Goal: Transaction & Acquisition: Book appointment/travel/reservation

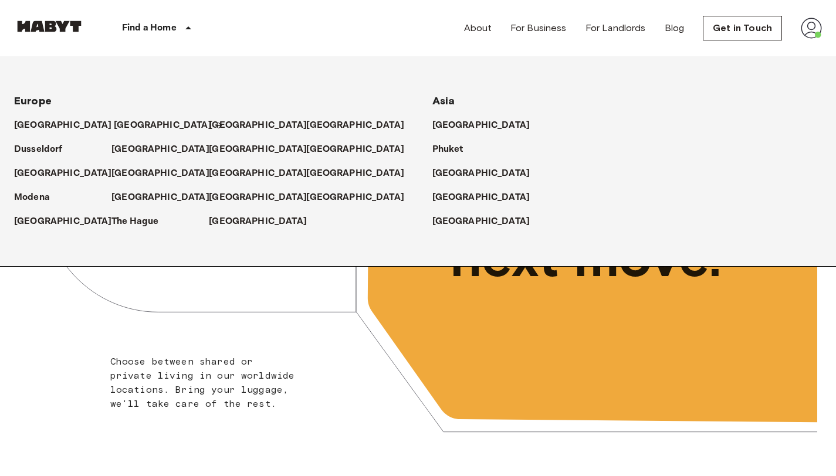
click at [215, 125] on icon at bounding box center [218, 126] width 6 height 6
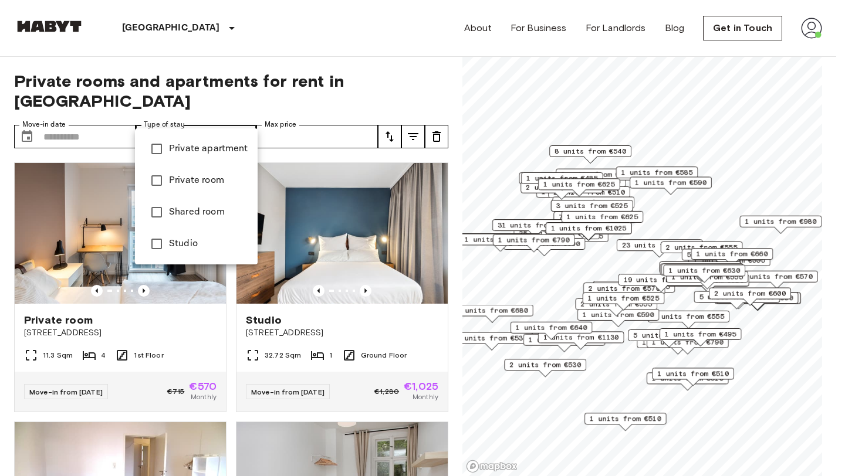
click at [215, 144] on span "Private apartment" at bounding box center [208, 149] width 79 height 14
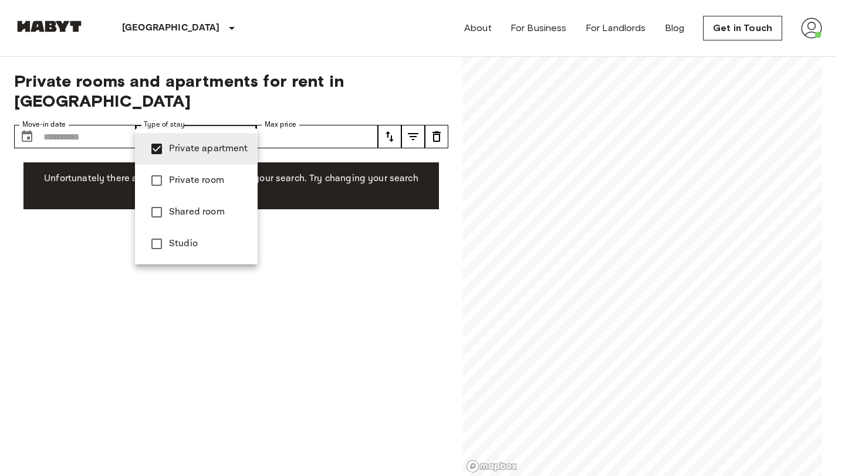
click at [208, 254] on li "Studio" at bounding box center [196, 244] width 123 height 32
type input "**********"
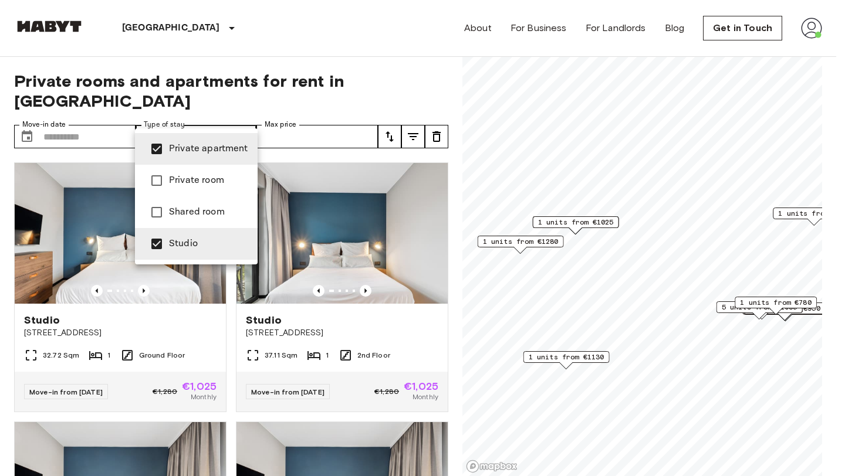
click at [401, 69] on div at bounding box center [422, 238] width 845 height 476
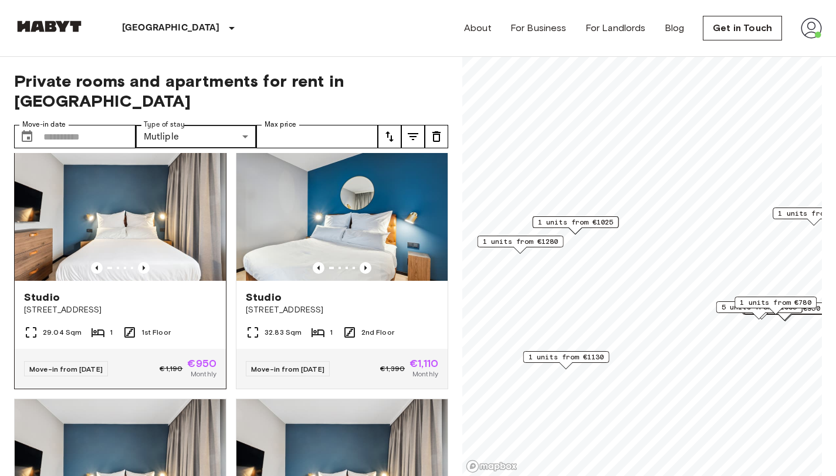
scroll to position [578, 0]
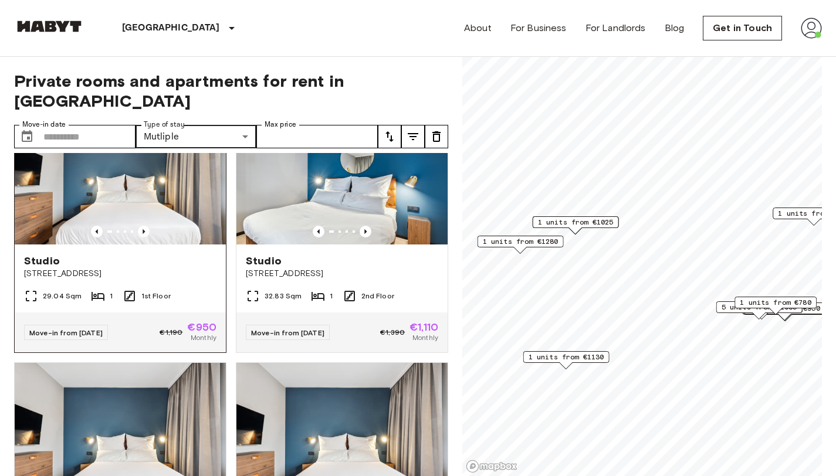
click at [179, 272] on div "Studio Fischerstraße 11" at bounding box center [120, 267] width 211 height 45
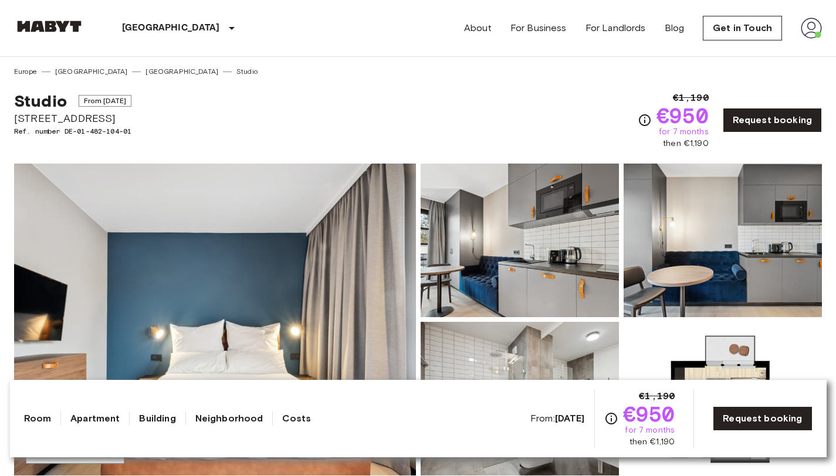
click at [124, 130] on span "Ref. number DE-01-482-104-01" at bounding box center [72, 131] width 117 height 11
click at [86, 136] on span "Ref. number DE-01-482-104-01" at bounding box center [72, 131] width 117 height 11
drag, startPoint x: 66, startPoint y: 131, endPoint x: 151, endPoint y: 134, distance: 85.1
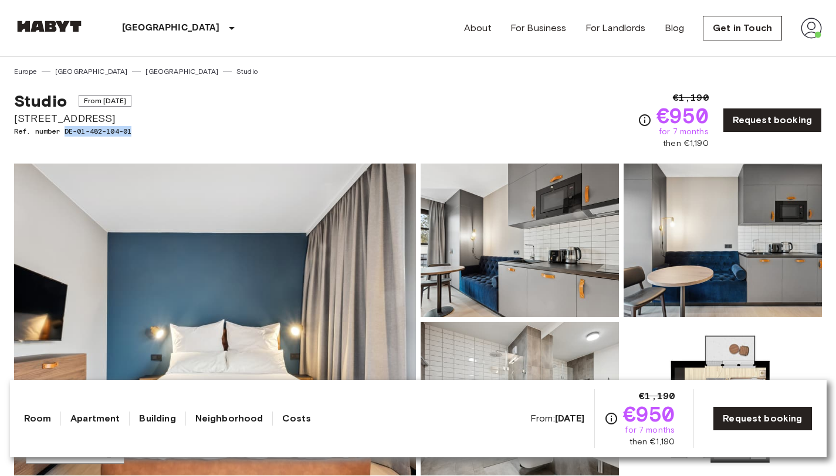
click at [151, 134] on div "Studio From [DATE][STREET_ADDRESS]. number DE-01-482-104-01 €1,190 €950 for 7 m…" at bounding box center [418, 113] width 808 height 73
copy span "DE-01-482-104-01"
click at [371, 110] on div "Studio From [DATE][STREET_ADDRESS]. number DE-01-482-104-01 €1,190 €950 for 7 m…" at bounding box center [418, 113] width 808 height 73
drag, startPoint x: 136, startPoint y: 132, endPoint x: 66, endPoint y: 132, distance: 69.8
click at [66, 132] on span "Ref. number DE-01-482-104-01" at bounding box center [72, 131] width 117 height 11
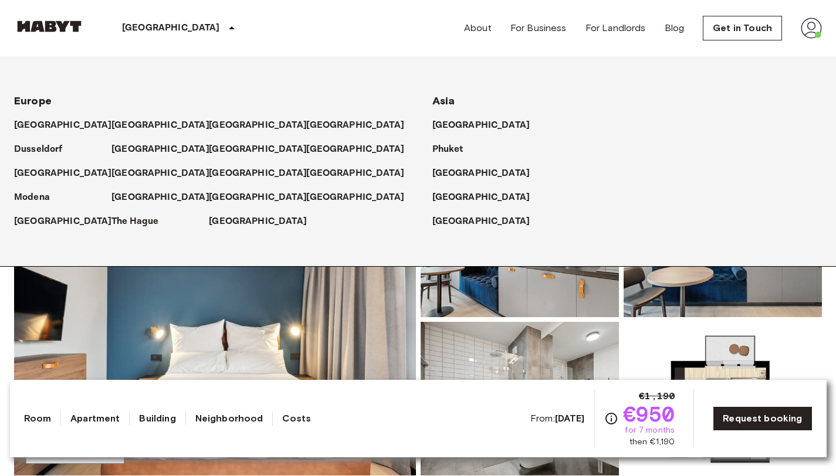
copy span "DE-01-482-104-01"
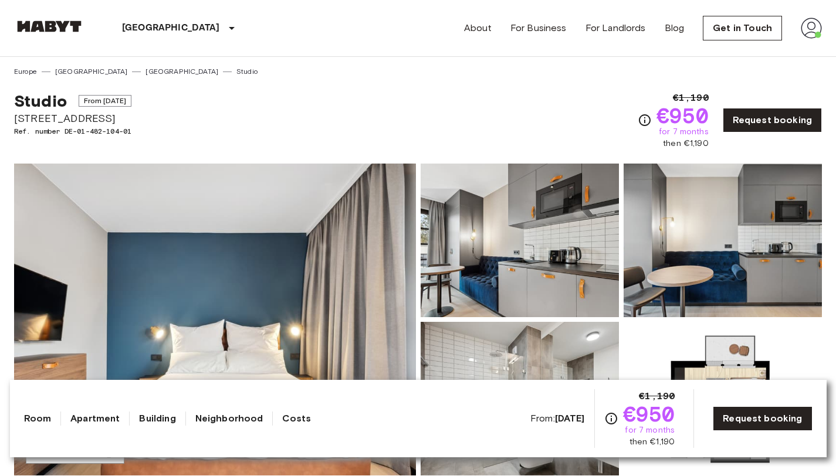
click at [511, 103] on div "Studio From [DATE][STREET_ADDRESS]. number DE-01-482-104-01 €1,190 €950 for 7 m…" at bounding box center [418, 113] width 808 height 73
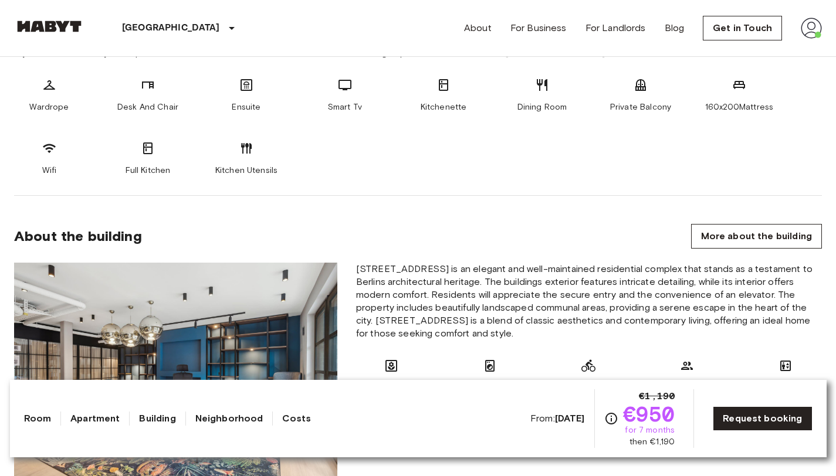
scroll to position [435, 0]
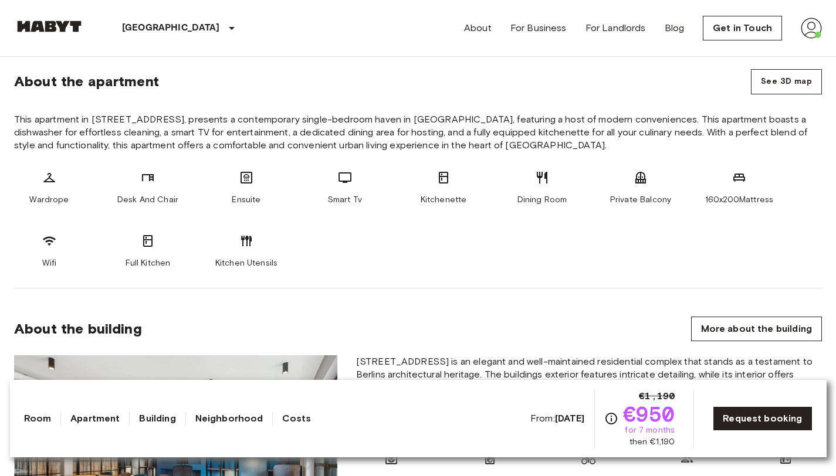
click at [363, 270] on section "About the apartment See 3D map This apartment in [STREET_ADDRESS], presents a c…" at bounding box center [418, 165] width 808 height 248
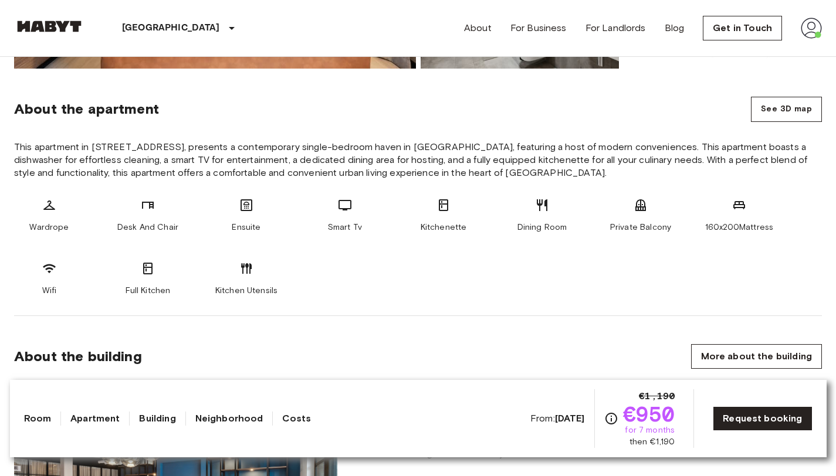
scroll to position [0, 0]
